Goal: Information Seeking & Learning: Learn about a topic

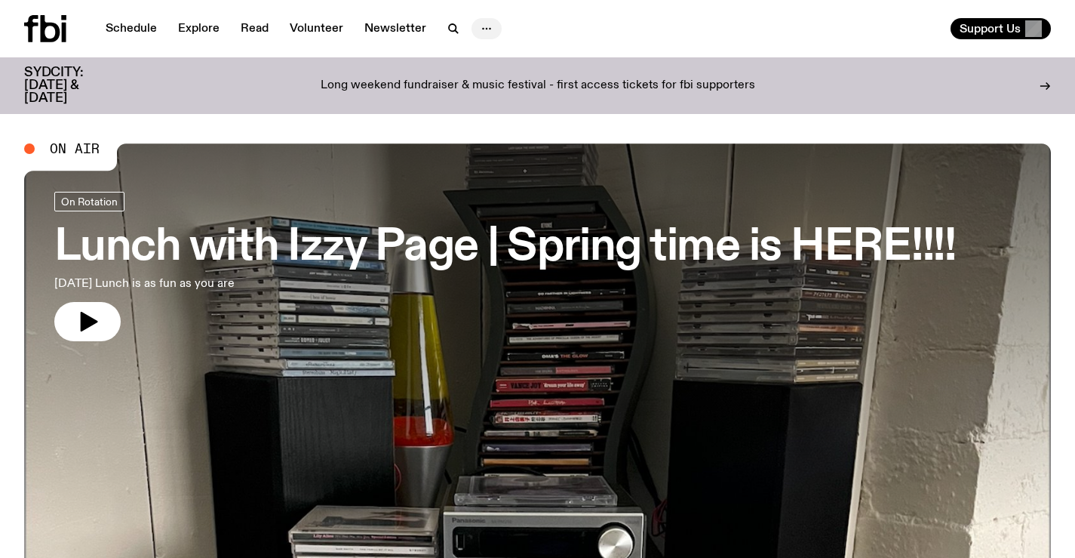
click at [481, 25] on icon "button" at bounding box center [487, 29] width 18 height 18
click at [363, 88] on div "Long weekend fundraiser & music festival - first access tickets for fbi support…" at bounding box center [537, 85] width 809 height 38
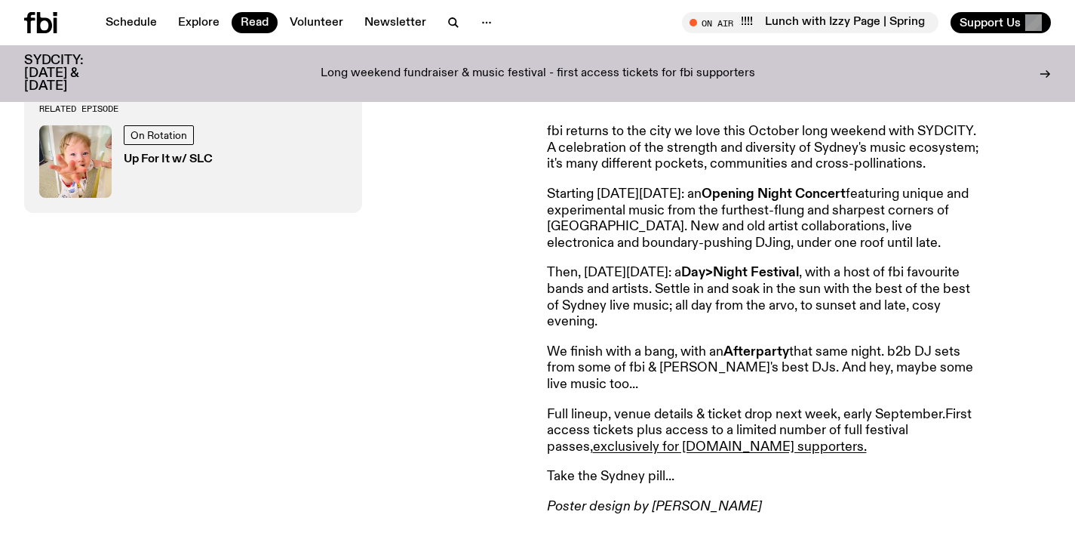
scroll to position [675, 0]
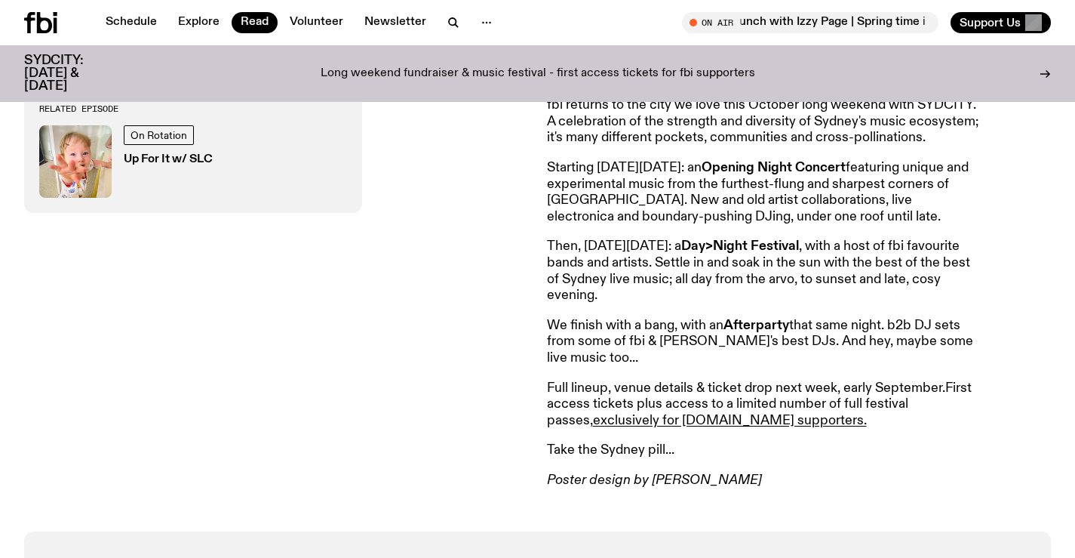
click at [600, 389] on p "Full lineup, venue details & ticket drop next week, early September. First acce…" at bounding box center [764, 404] width 435 height 49
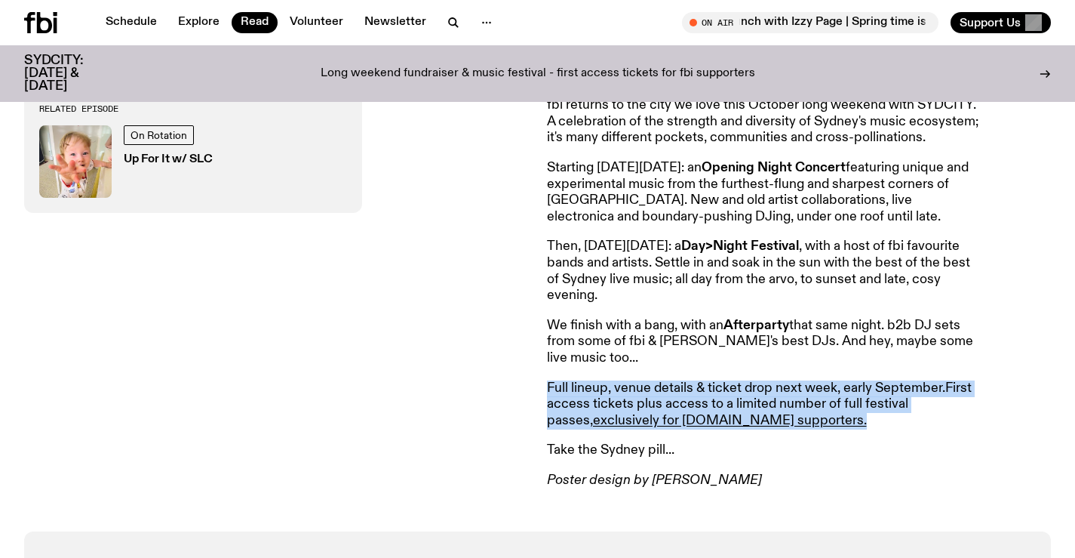
click at [600, 389] on p "Full lineup, venue details & ticket drop next week, early September. First acce…" at bounding box center [764, 404] width 435 height 49
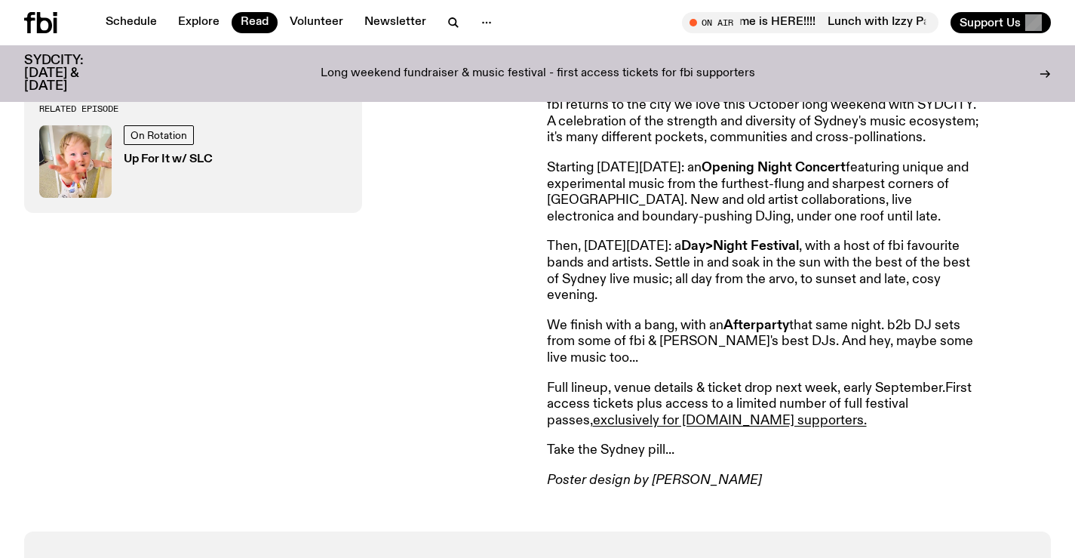
click at [827, 412] on p "Full lineup, venue details & ticket drop next week, early September. First acce…" at bounding box center [764, 404] width 435 height 49
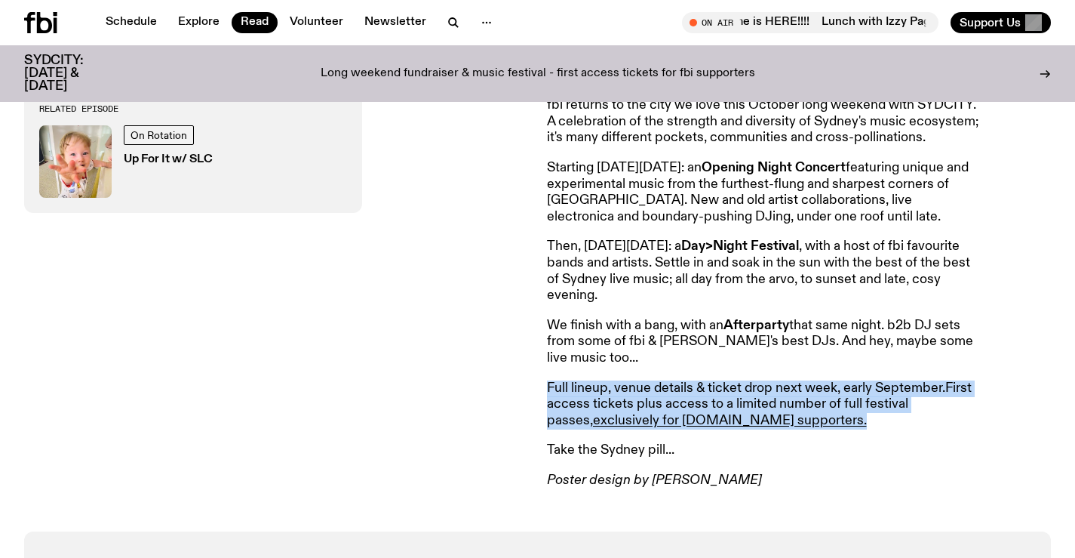
click at [827, 412] on p "Full lineup, venue details & ticket drop next week, early September. First acce…" at bounding box center [764, 404] width 435 height 49
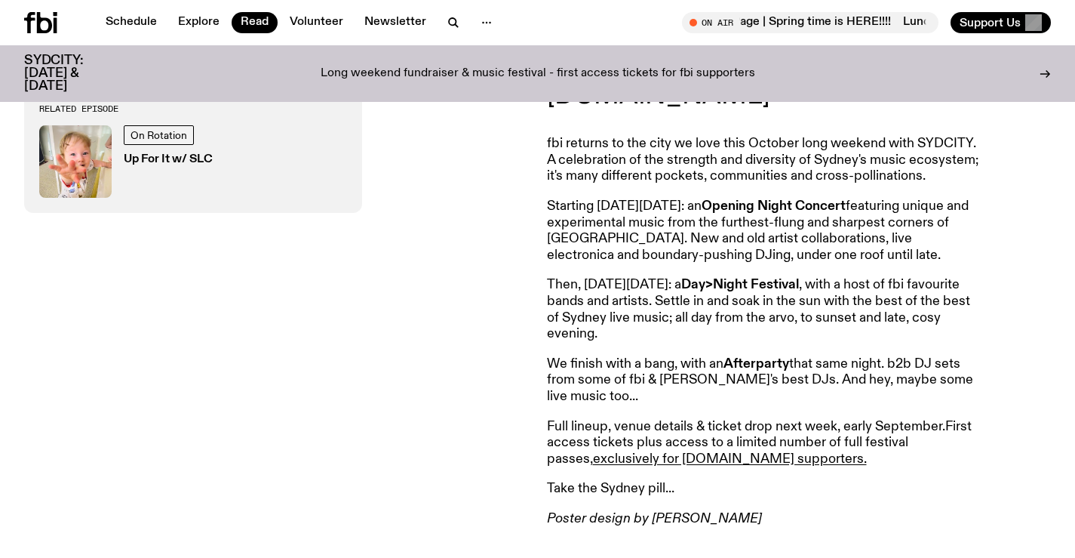
scroll to position [600, 0]
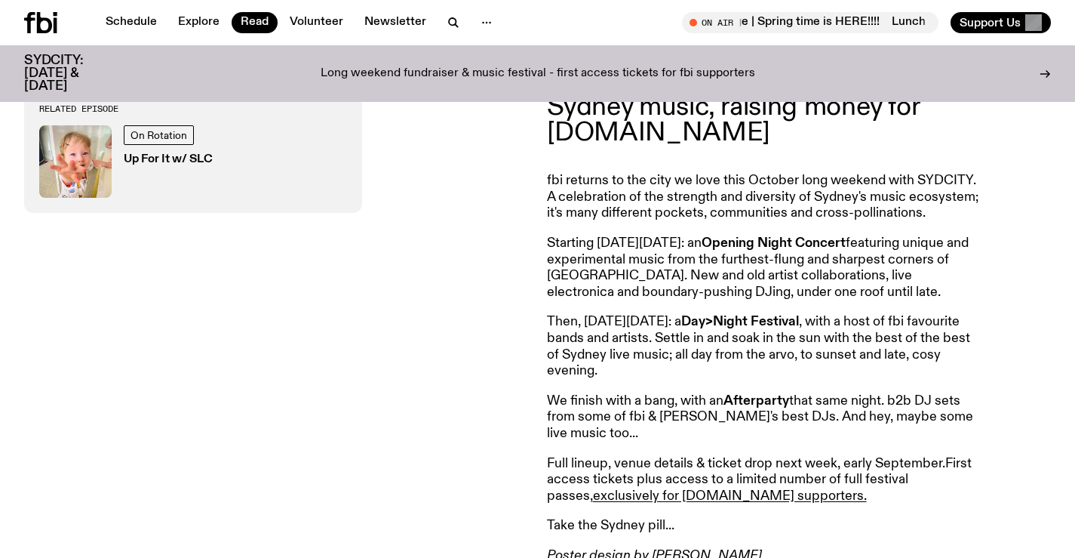
click at [602, 185] on p "fbi returns to the city we love this October long weekend with SYDCITY. A celeb…" at bounding box center [764, 197] width 435 height 49
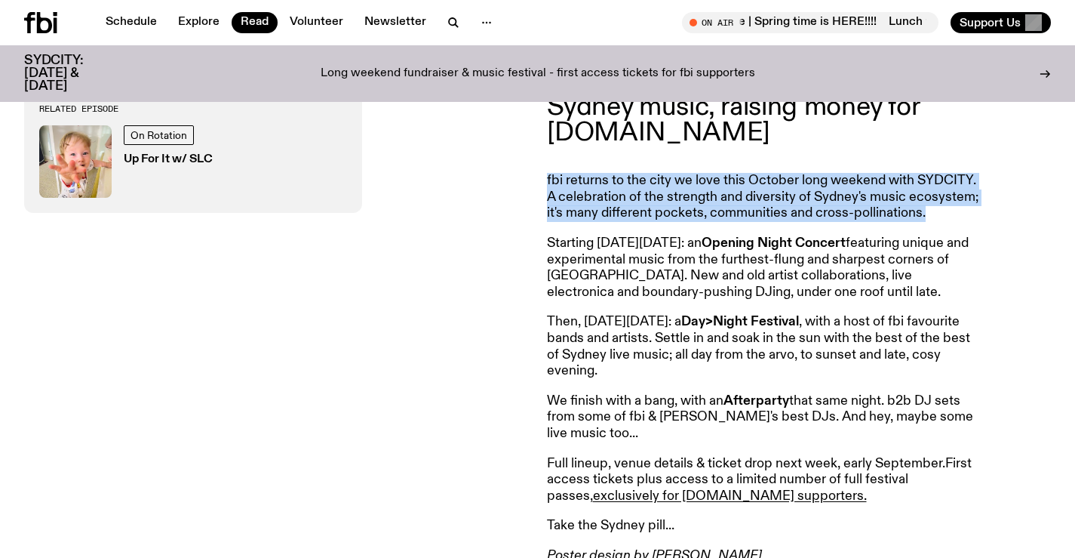
click at [602, 185] on p "fbi returns to the city we love this October long weekend with SYDCITY. A celeb…" at bounding box center [764, 197] width 435 height 49
click at [599, 191] on p "fbi returns to the city we love this October long weekend with SYDCITY. A celeb…" at bounding box center [764, 197] width 435 height 49
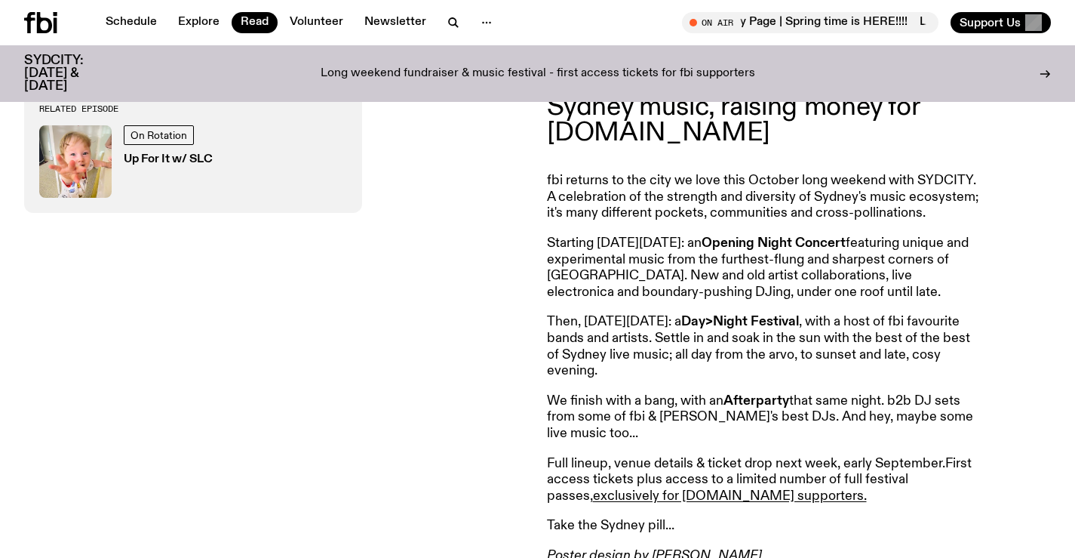
click at [717, 281] on p "Starting on Friday, October 3: an Opening Night Concert featuring unique and ex…" at bounding box center [764, 267] width 435 height 65
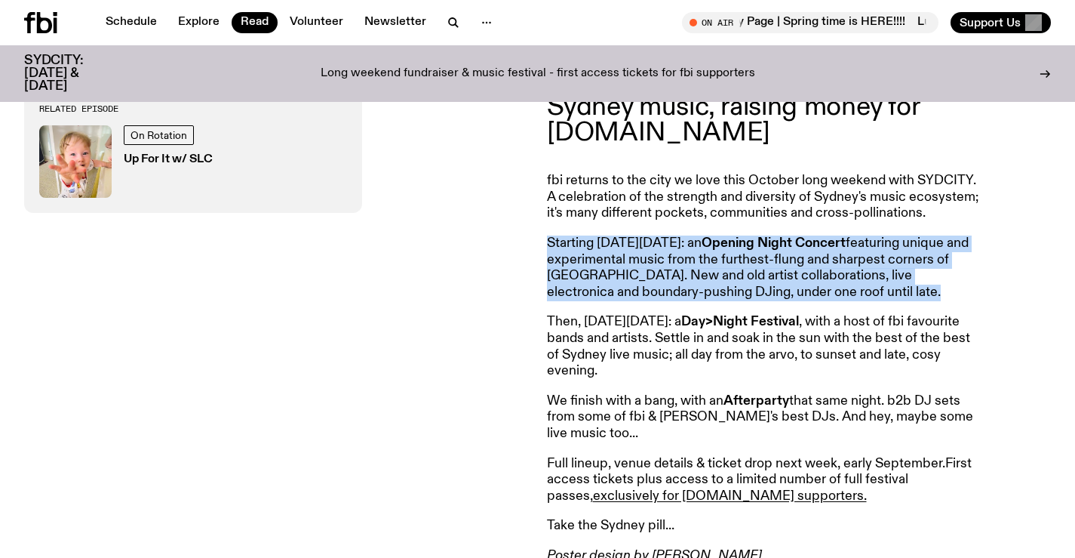
click at [717, 281] on p "Starting on Friday, October 3: an Opening Night Concert featuring unique and ex…" at bounding box center [764, 267] width 435 height 65
click at [717, 280] on p "Starting on Friday, October 3: an Opening Night Concert featuring unique and ex…" at bounding box center [764, 267] width 435 height 65
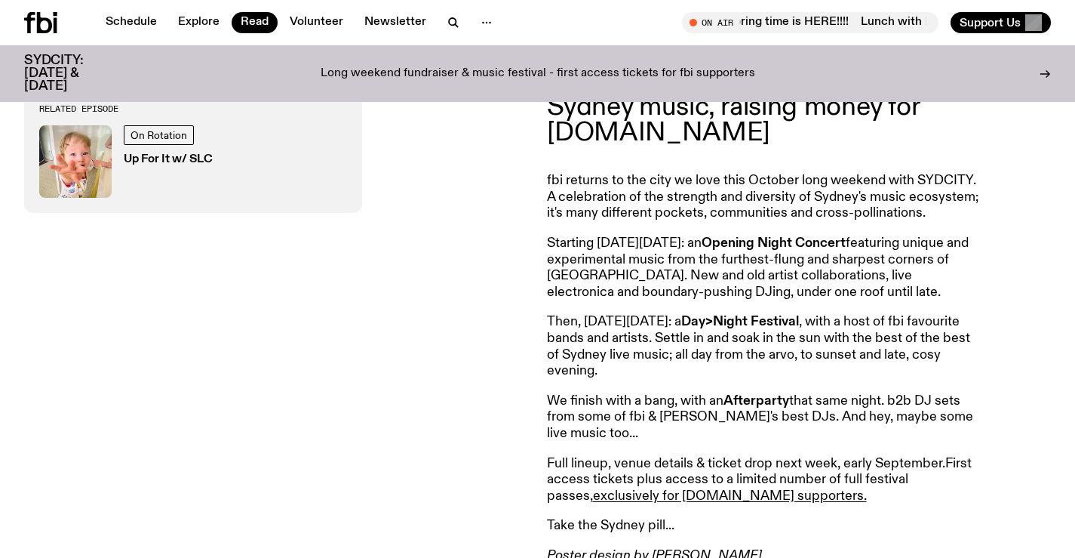
click at [791, 352] on p "Then, on Saturday October 4: a Day>Night Festival , with a host of fbi favourit…" at bounding box center [764, 346] width 435 height 65
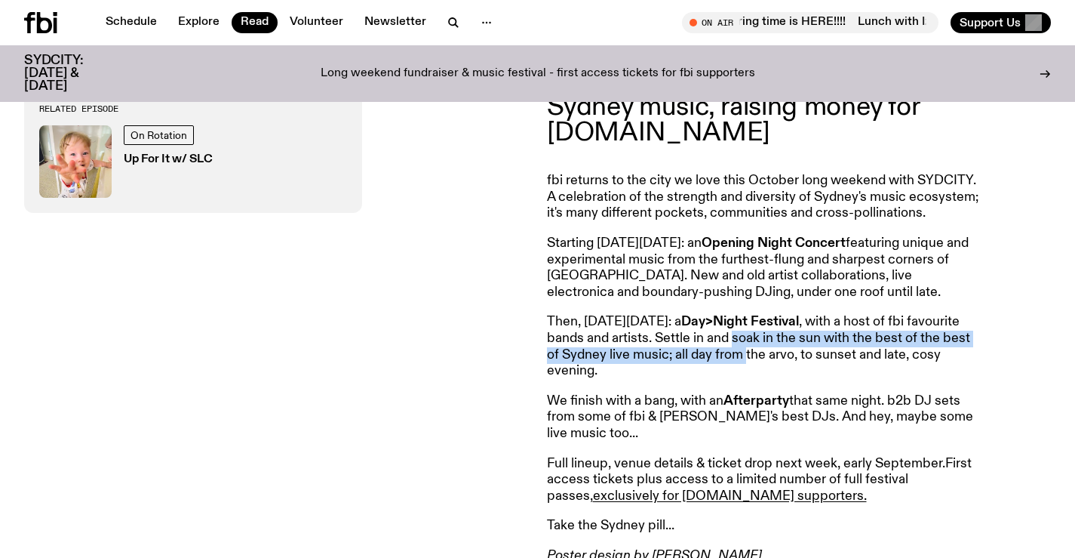
click at [791, 354] on p "Then, on Saturday October 4: a Day>Night Festival , with a host of fbi favourit…" at bounding box center [764, 346] width 435 height 65
click at [792, 354] on p "Then, on Saturday October 4: a Day>Night Festival , with a host of fbi favourit…" at bounding box center [764, 346] width 435 height 65
click at [793, 354] on p "Then, on Saturday October 4: a Day>Night Festival , with a host of fbi favourit…" at bounding box center [764, 346] width 435 height 65
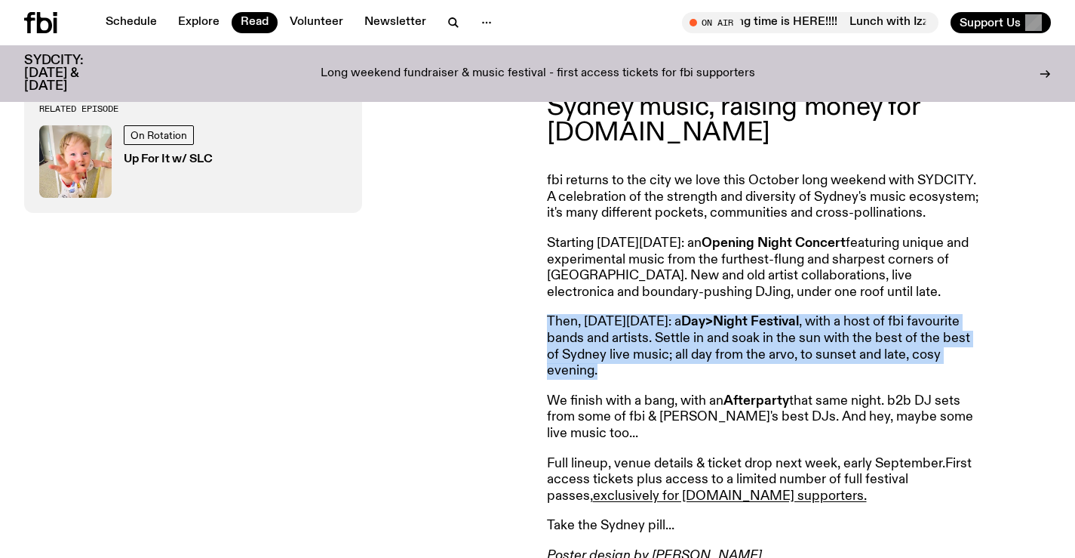
click at [793, 354] on p "Then, on Saturday October 4: a Day>Night Festival , with a host of fbi favourit…" at bounding box center [764, 346] width 435 height 65
click at [794, 354] on p "Then, on Saturday October 4: a Day>Night Festival , with a host of fbi favourit…" at bounding box center [764, 346] width 435 height 65
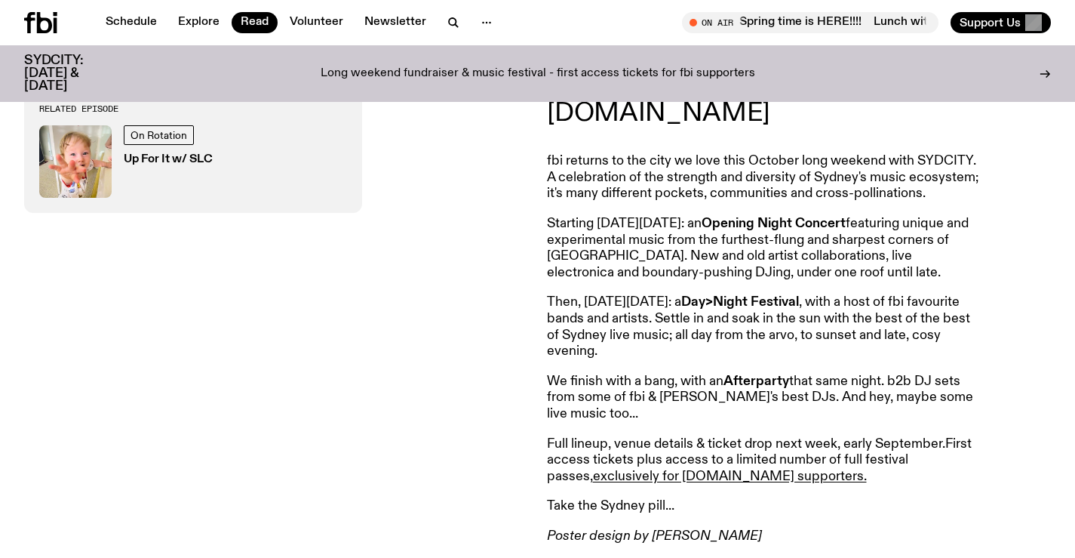
scroll to position [677, 0]
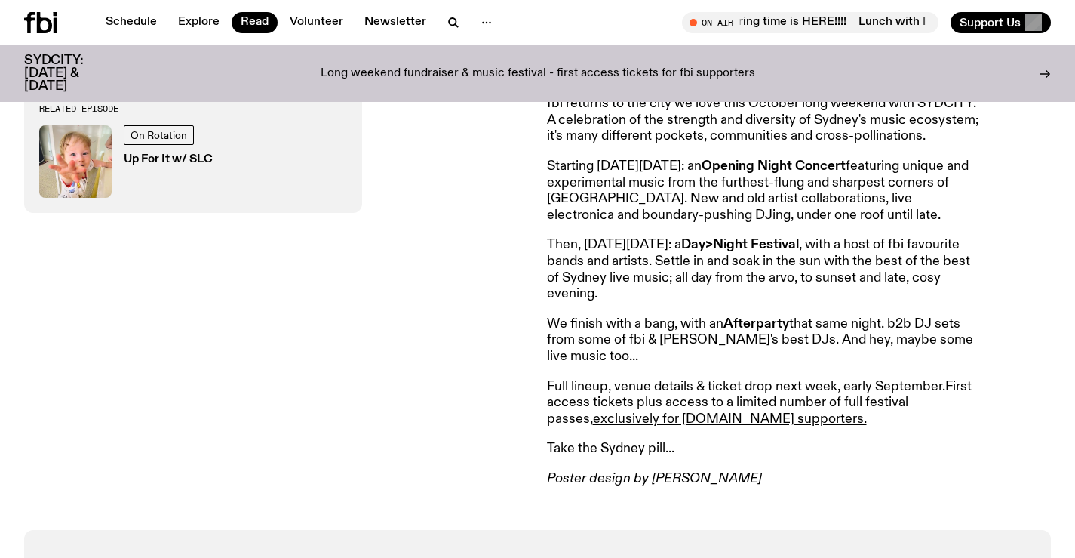
click at [45, 20] on icon at bounding box center [44, 22] width 15 height 21
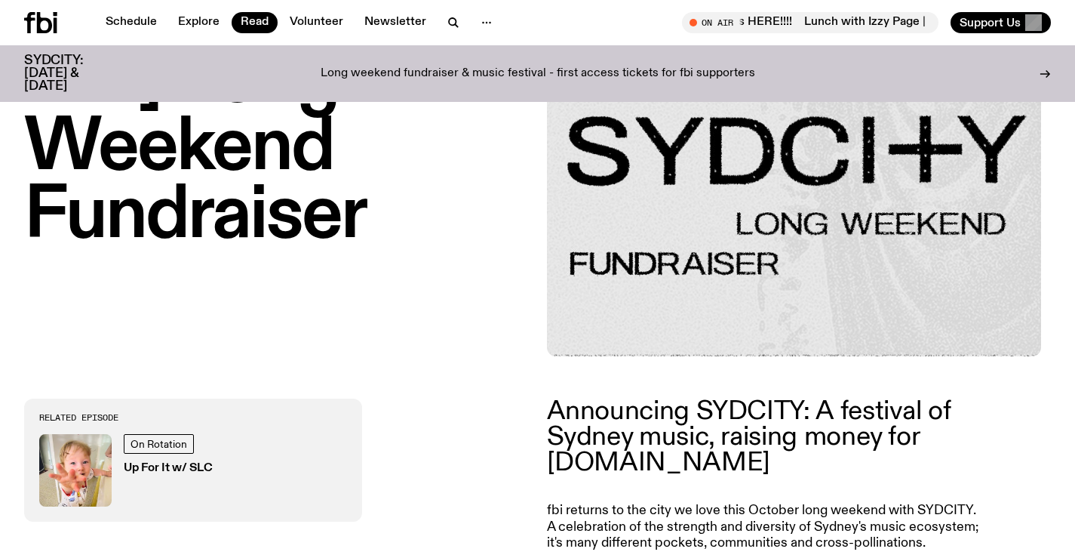
scroll to position [296, 0]
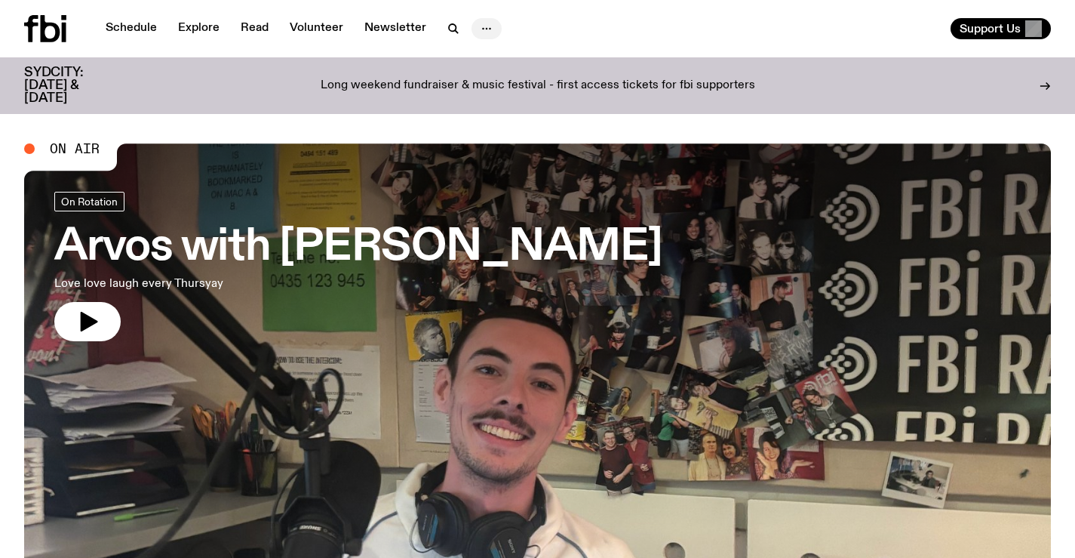
click at [480, 25] on icon "button" at bounding box center [487, 29] width 18 height 18
click at [483, 54] on link "About Us" at bounding box center [486, 60] width 75 height 21
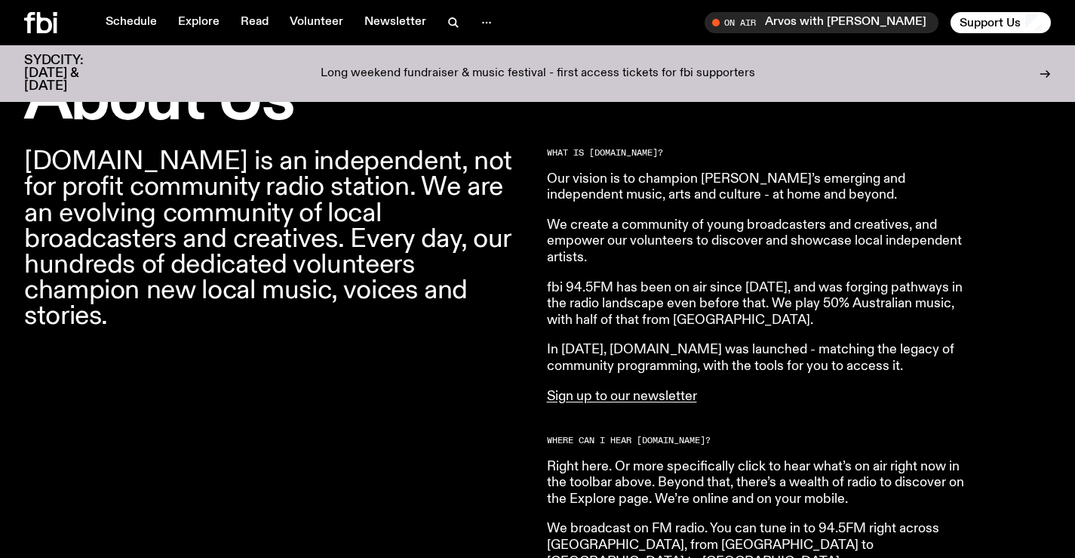
scroll to position [446, 0]
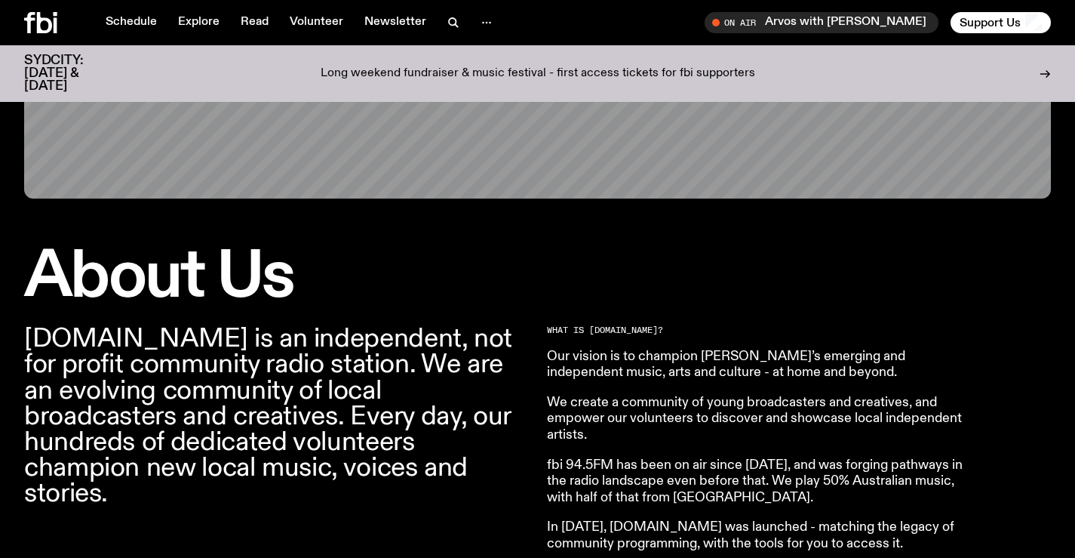
scroll to position [0, 0]
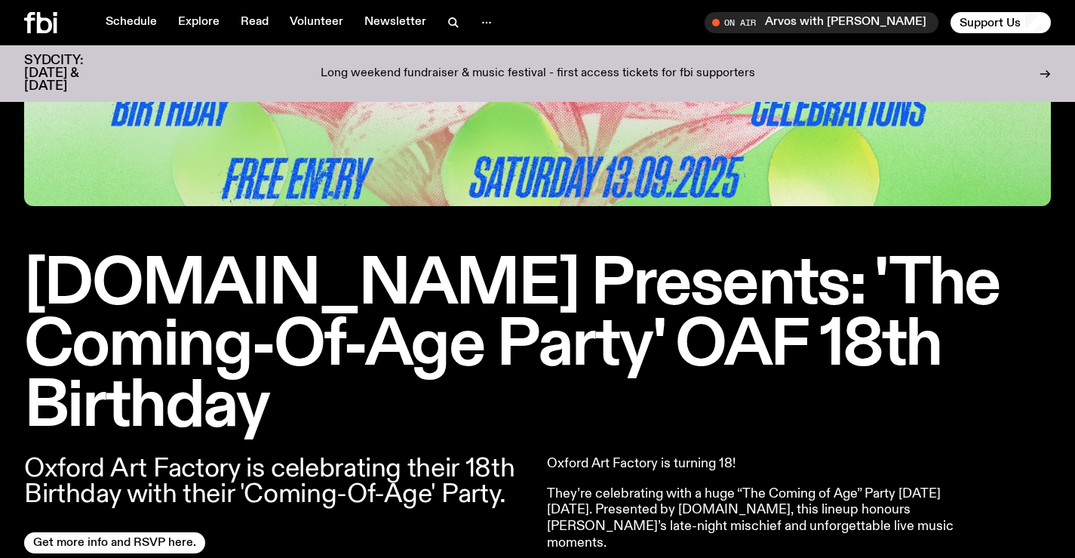
scroll to position [377, 0]
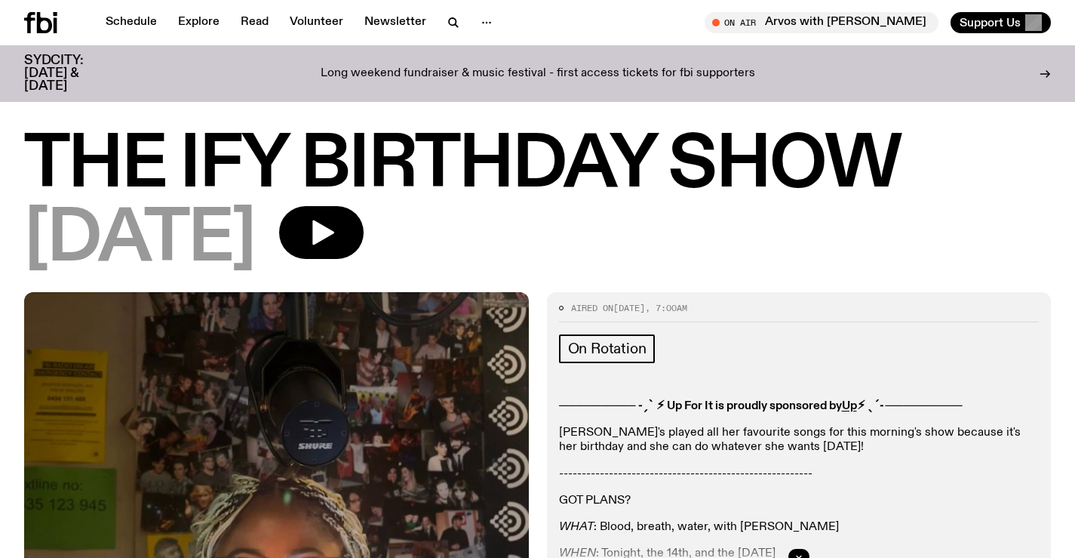
scroll to position [221, 0]
